Goal: Use online tool/utility: Utilize a website feature to perform a specific function

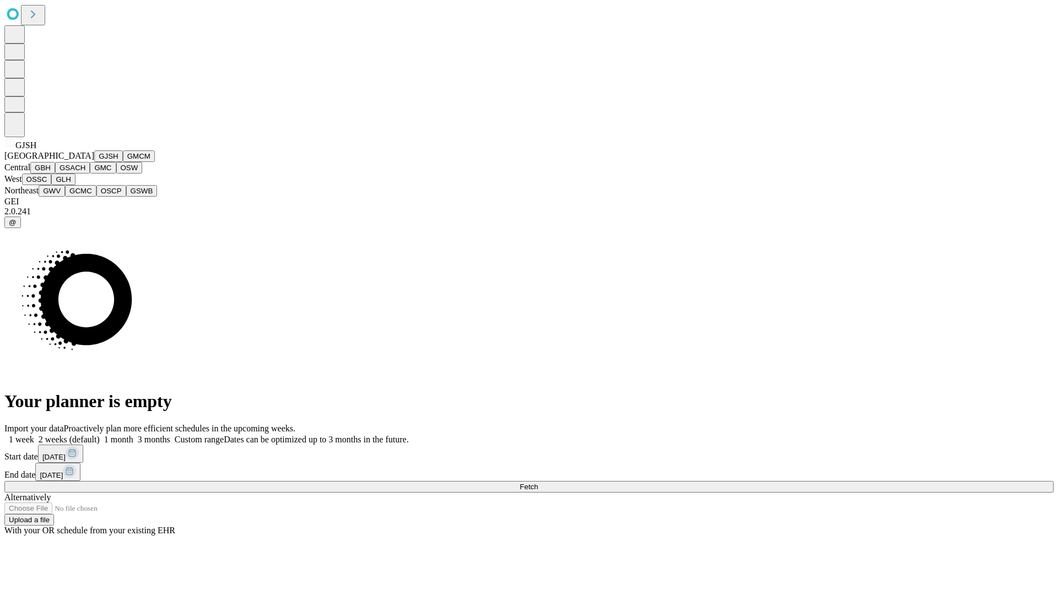
click at [94, 162] on button "GJSH" at bounding box center [108, 156] width 29 height 12
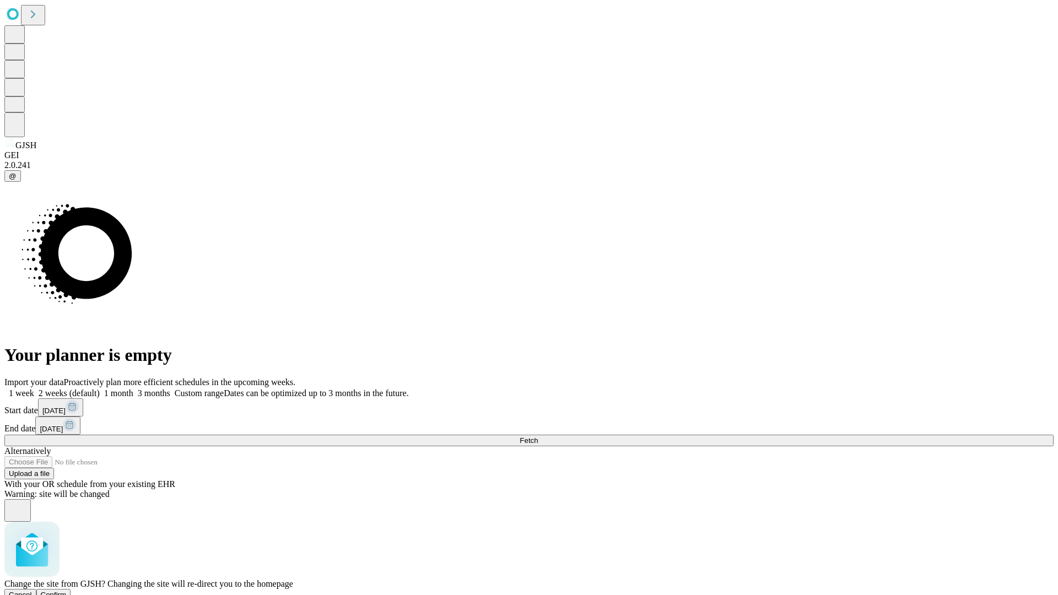
click at [67, 591] on span "Confirm" at bounding box center [54, 595] width 26 height 8
click at [133, 388] on label "1 month" at bounding box center [117, 392] width 34 height 9
click at [538, 436] on span "Fetch" at bounding box center [528, 440] width 18 height 8
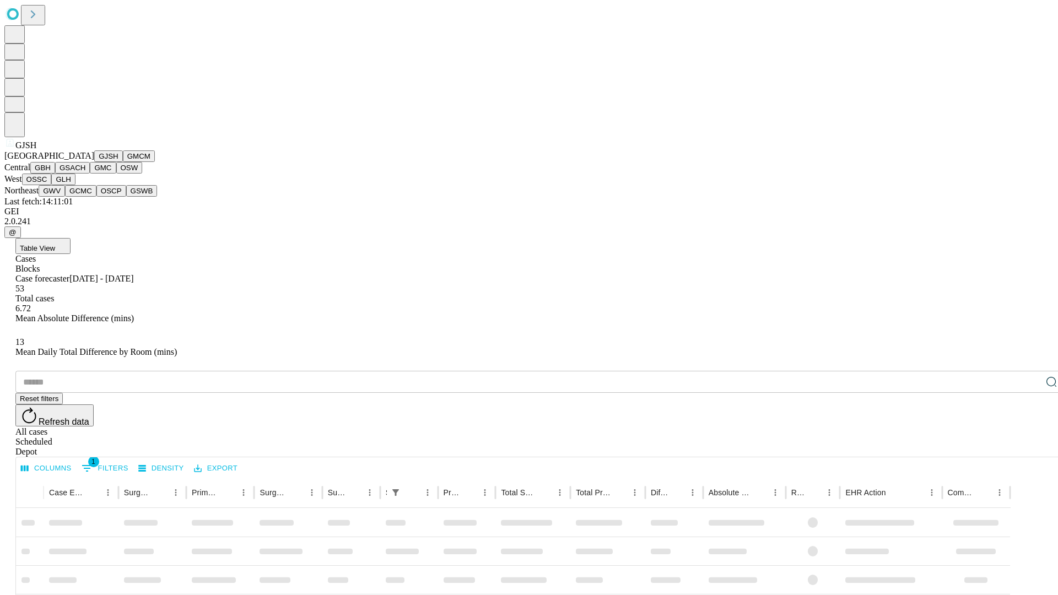
click at [123, 162] on button "GMCM" at bounding box center [139, 156] width 32 height 12
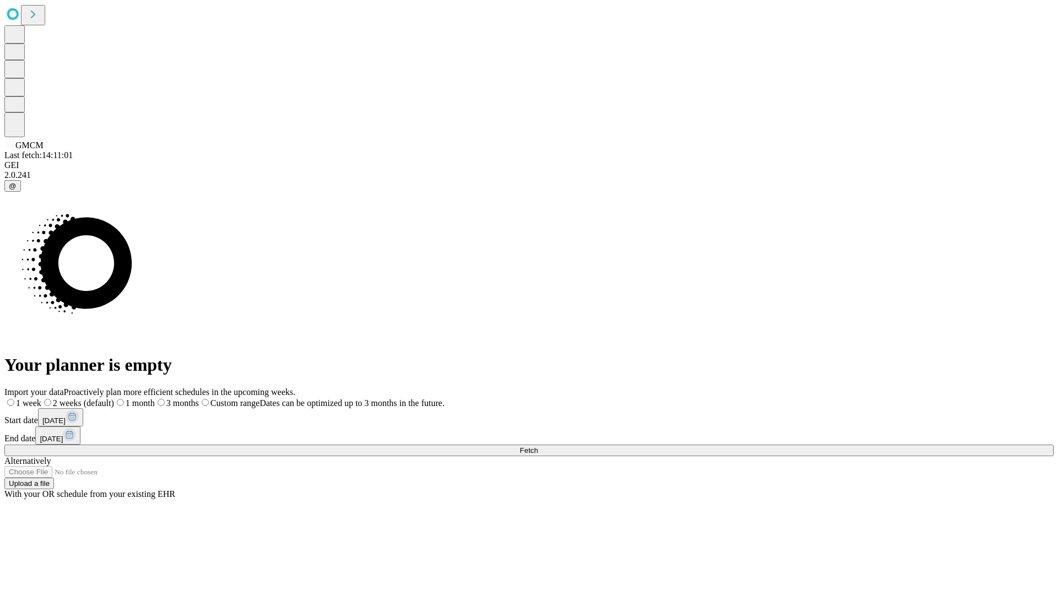
click at [155, 398] on label "1 month" at bounding box center [134, 402] width 41 height 9
click at [538, 446] on span "Fetch" at bounding box center [528, 450] width 18 height 8
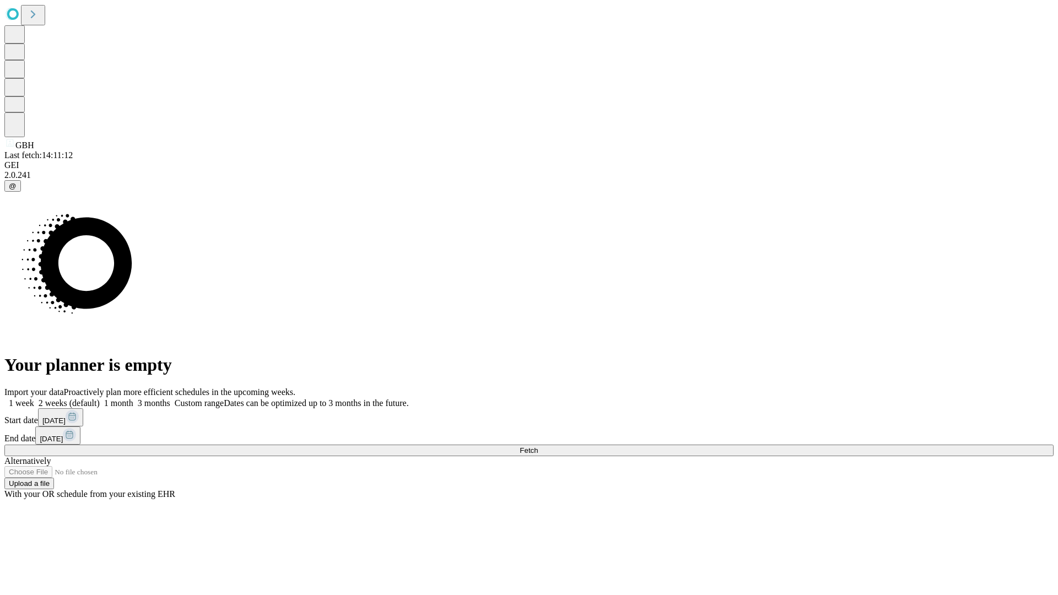
click at [133, 398] on label "1 month" at bounding box center [117, 402] width 34 height 9
click at [538, 446] on span "Fetch" at bounding box center [528, 450] width 18 height 8
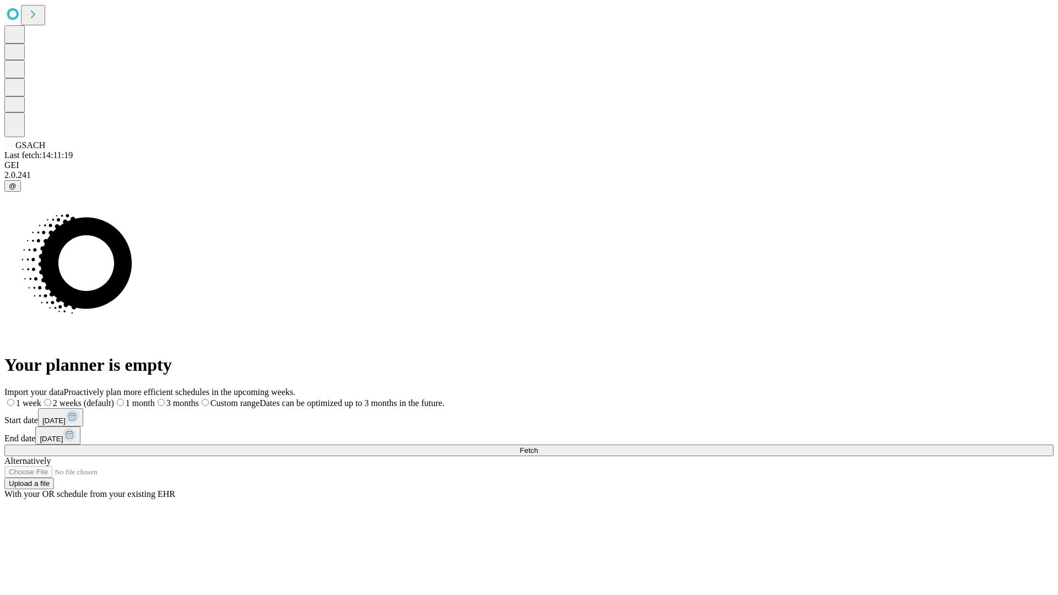
click at [155, 398] on label "1 month" at bounding box center [134, 402] width 41 height 9
click at [538, 446] on span "Fetch" at bounding box center [528, 450] width 18 height 8
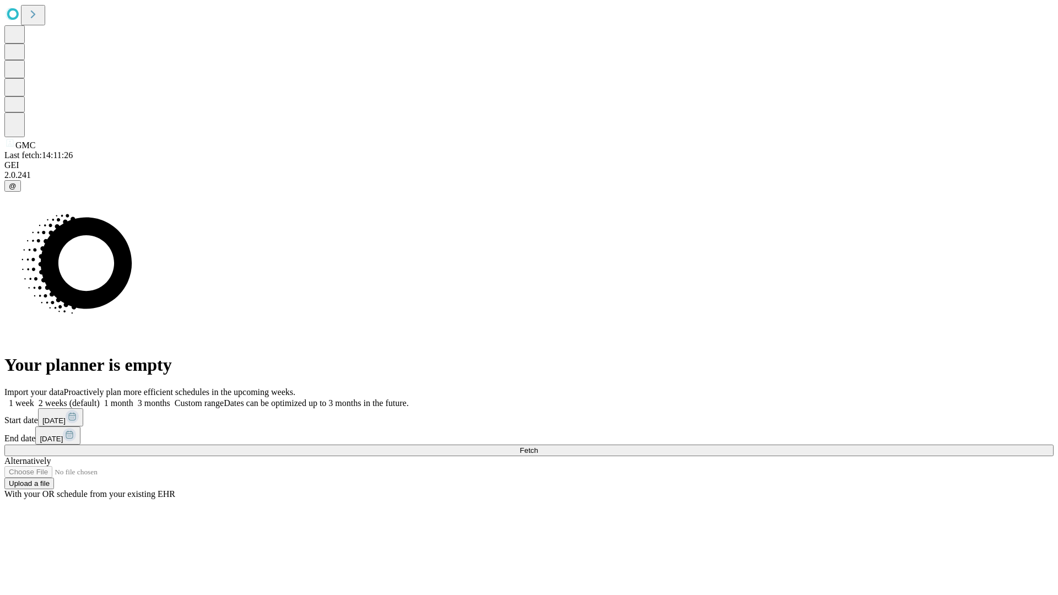
click at [538, 446] on span "Fetch" at bounding box center [528, 450] width 18 height 8
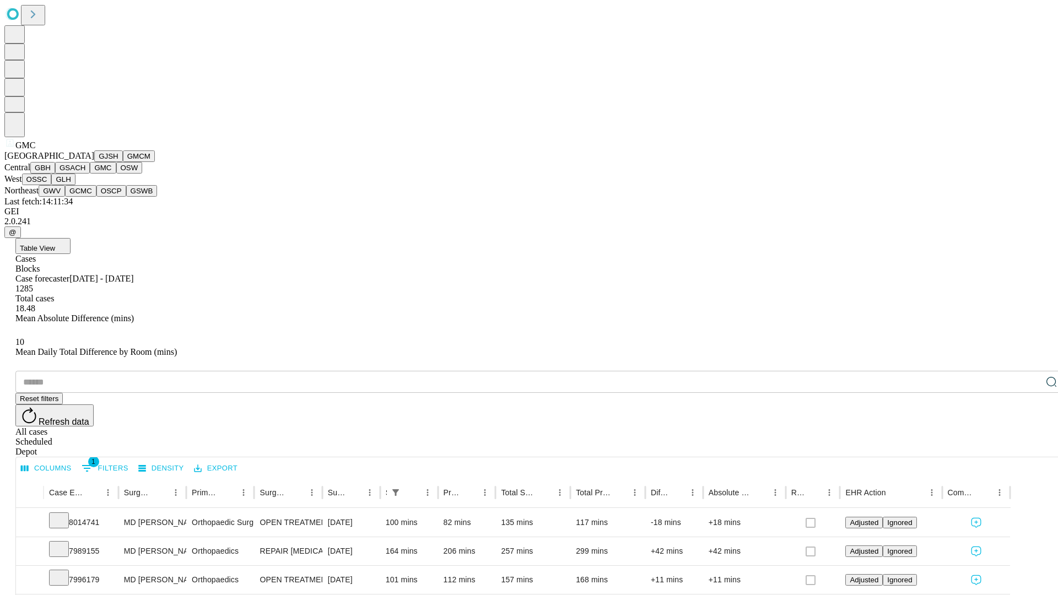
click at [116, 174] on button "OSW" at bounding box center [129, 168] width 26 height 12
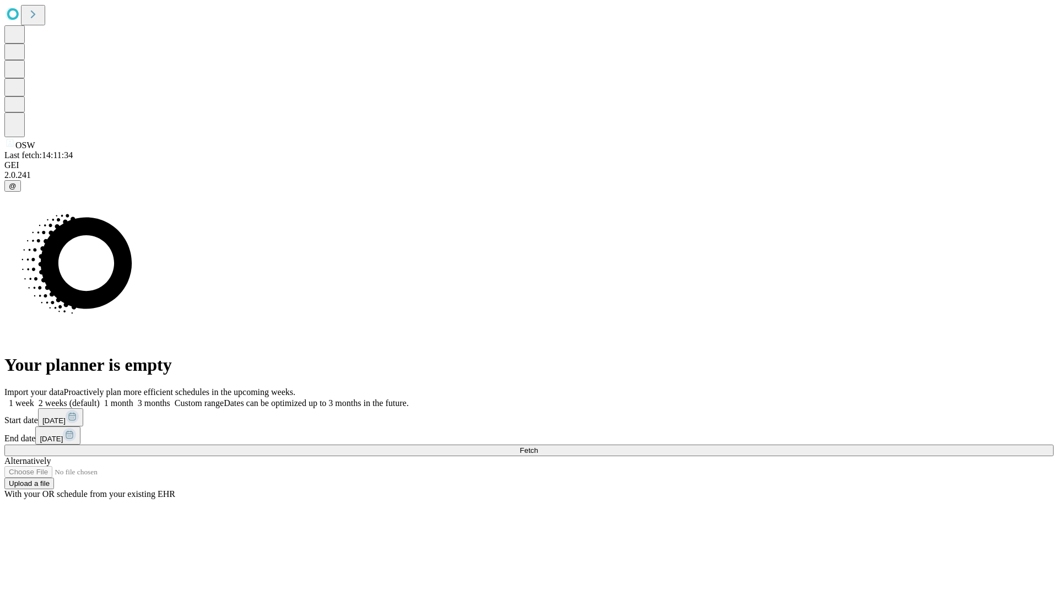
click at [133, 398] on label "1 month" at bounding box center [117, 402] width 34 height 9
click at [538, 446] on span "Fetch" at bounding box center [528, 450] width 18 height 8
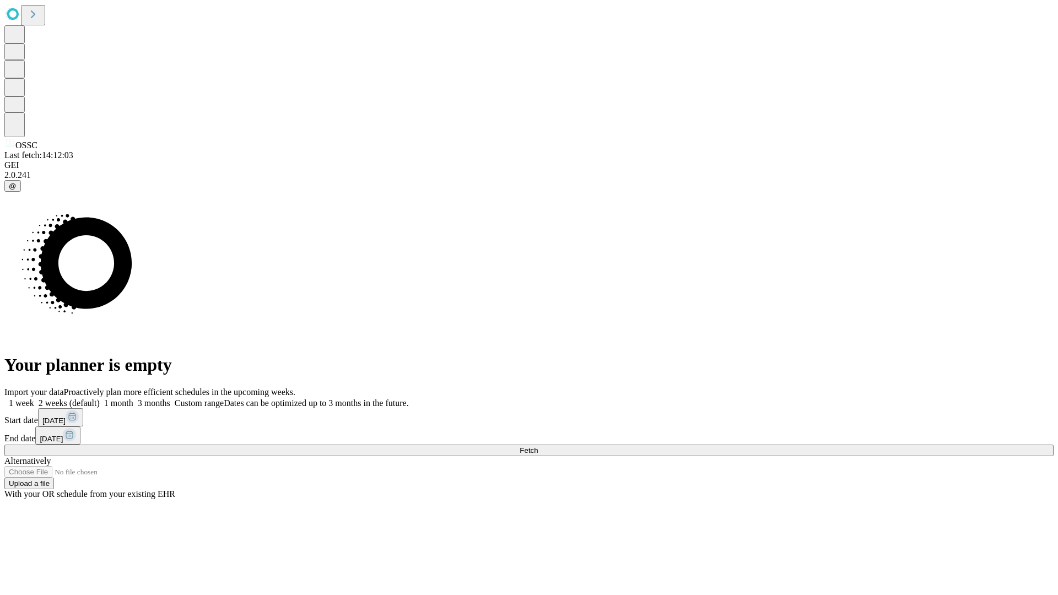
click at [133, 398] on label "1 month" at bounding box center [117, 402] width 34 height 9
click at [538, 446] on span "Fetch" at bounding box center [528, 450] width 18 height 8
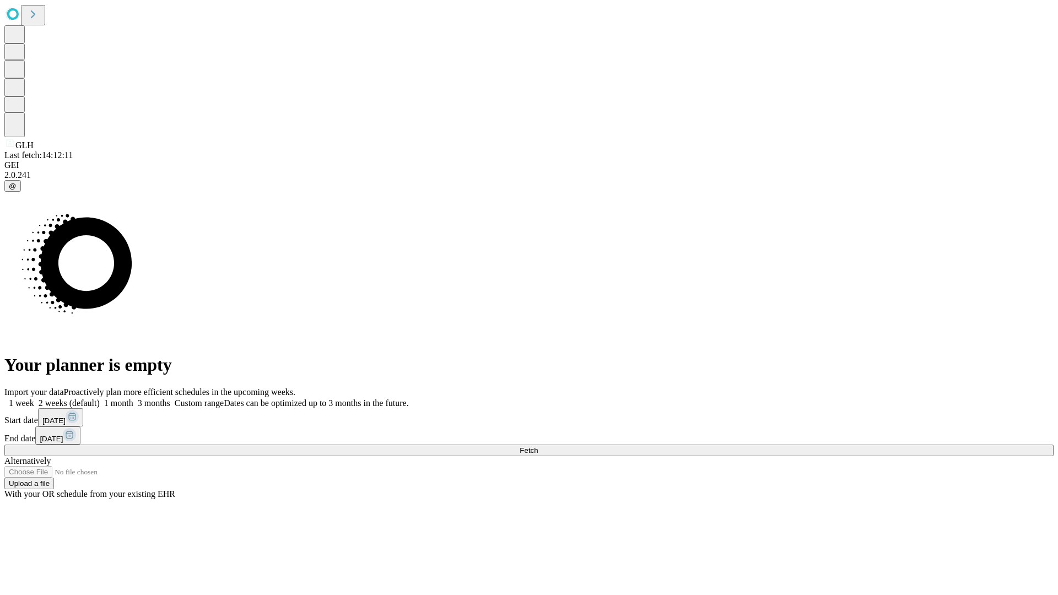
click at [133, 398] on label "1 month" at bounding box center [117, 402] width 34 height 9
click at [538, 446] on span "Fetch" at bounding box center [528, 450] width 18 height 8
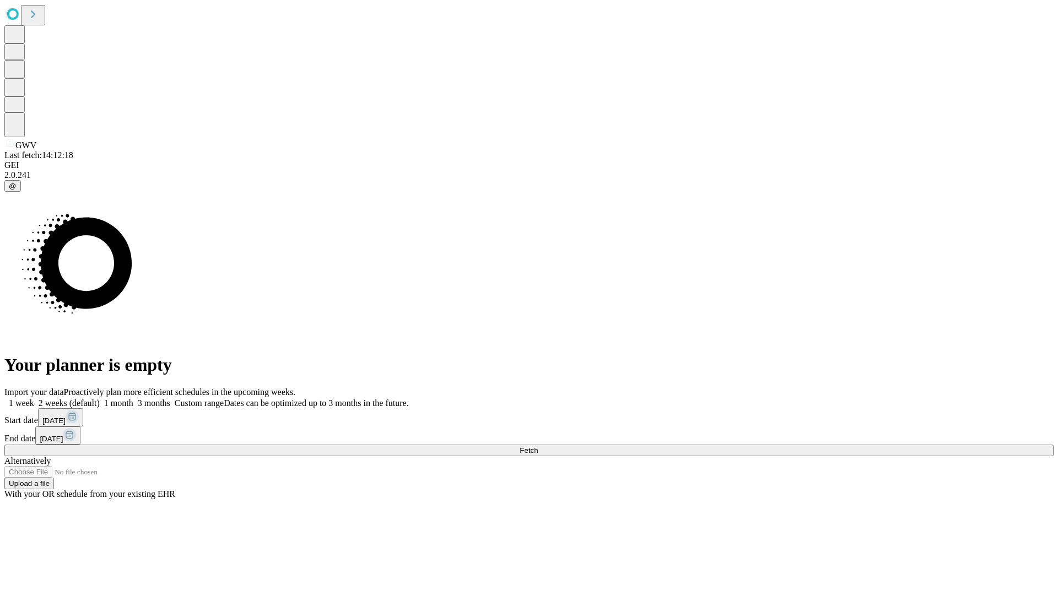
click at [538, 446] on span "Fetch" at bounding box center [528, 450] width 18 height 8
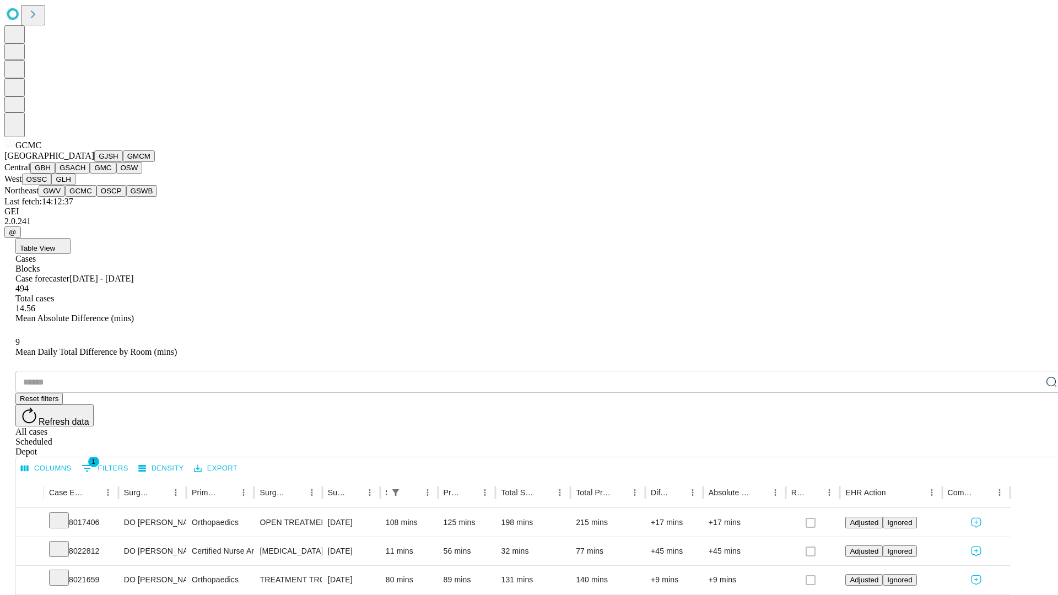
click at [96, 197] on button "OSCP" at bounding box center [111, 191] width 30 height 12
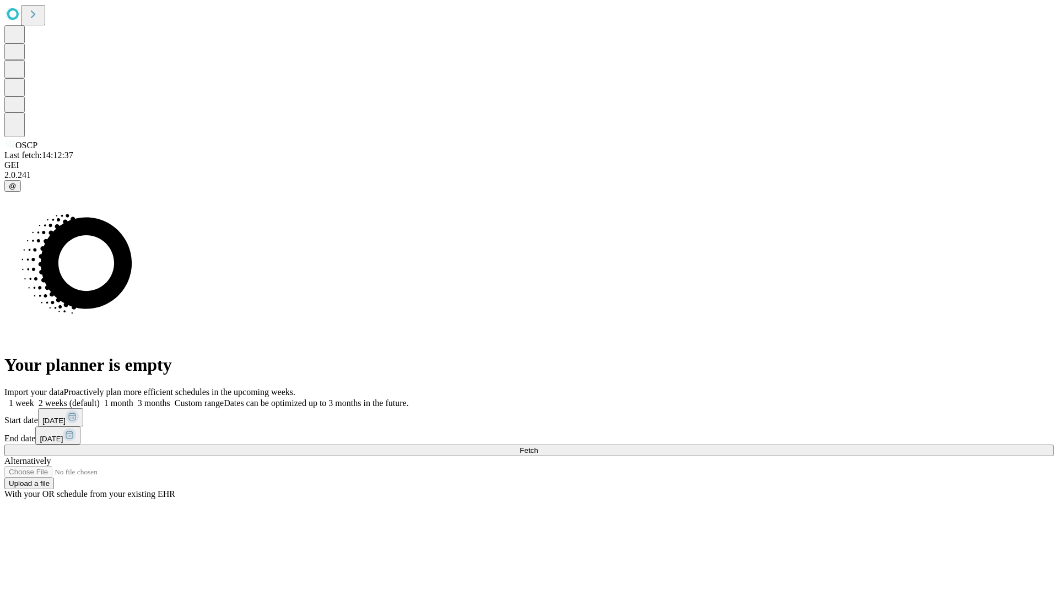
click at [133, 398] on label "1 month" at bounding box center [117, 402] width 34 height 9
click at [538, 446] on span "Fetch" at bounding box center [528, 450] width 18 height 8
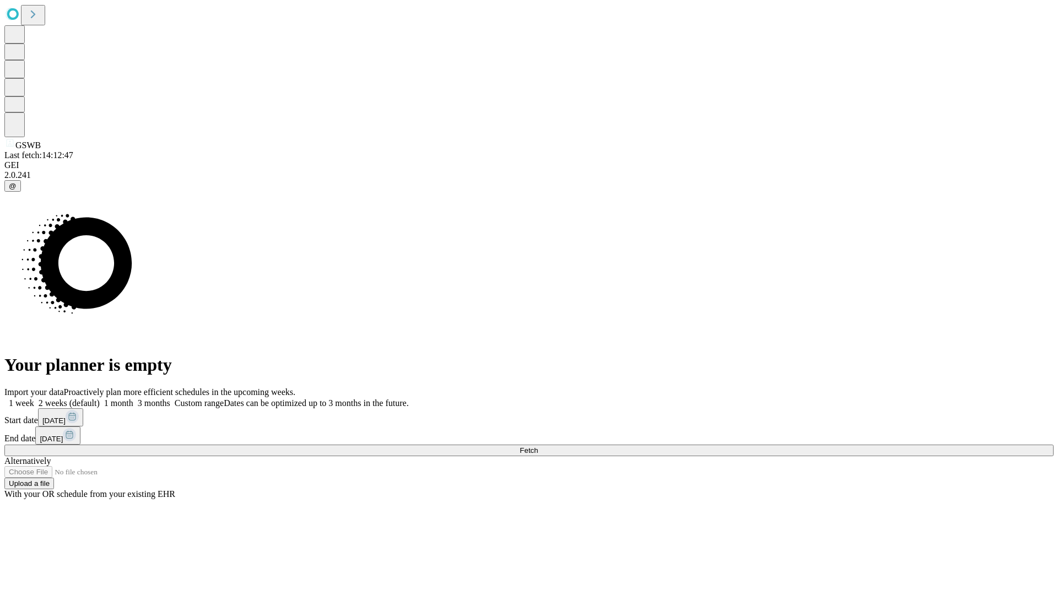
click at [133, 398] on label "1 month" at bounding box center [117, 402] width 34 height 9
click at [538, 446] on span "Fetch" at bounding box center [528, 450] width 18 height 8
